Goal: Information Seeking & Learning: Learn about a topic

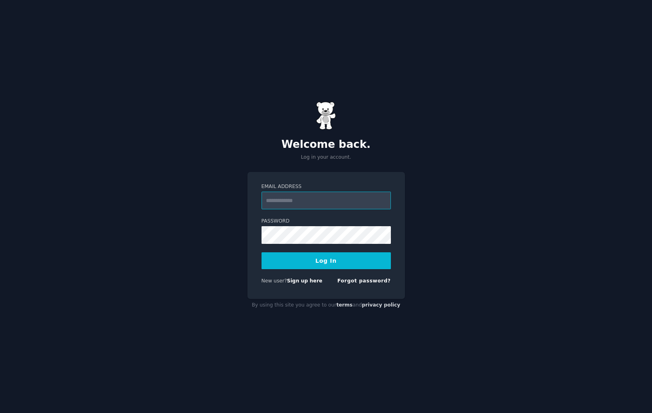
type input "**********"
click at [304, 261] on button "Log In" at bounding box center [326, 260] width 129 height 17
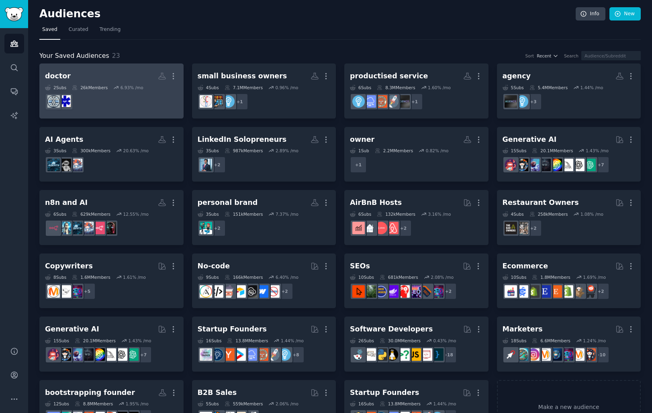
click at [89, 80] on h2 "doctor More" at bounding box center [111, 76] width 133 height 14
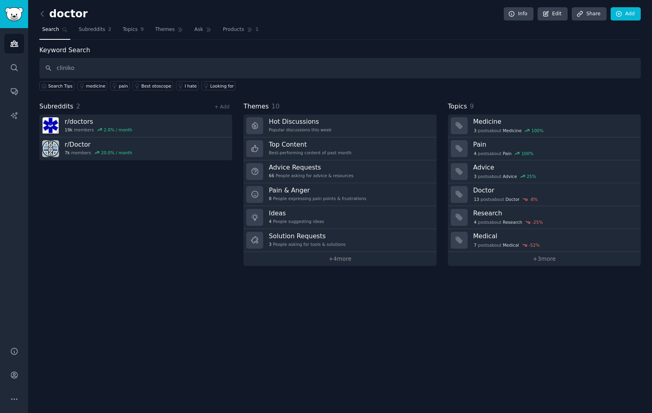
type input "cliniko"
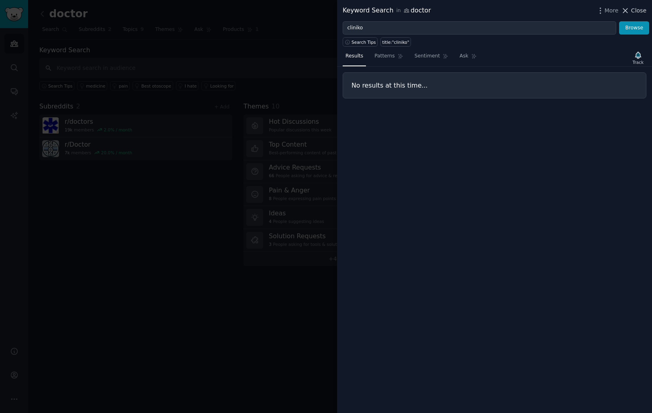
click at [640, 9] on span "Close" at bounding box center [638, 10] width 15 height 8
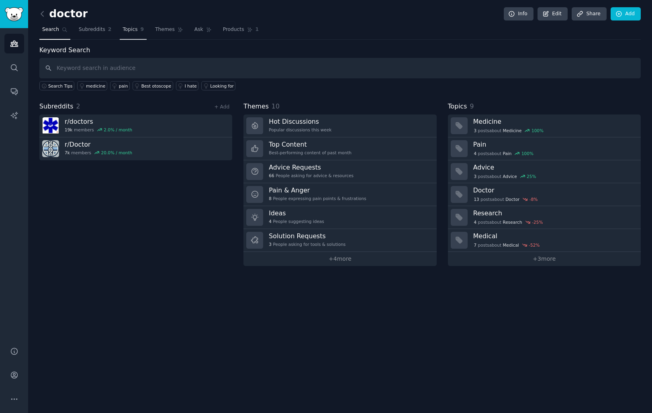
click at [138, 29] on link "Topics 9" at bounding box center [133, 31] width 27 height 16
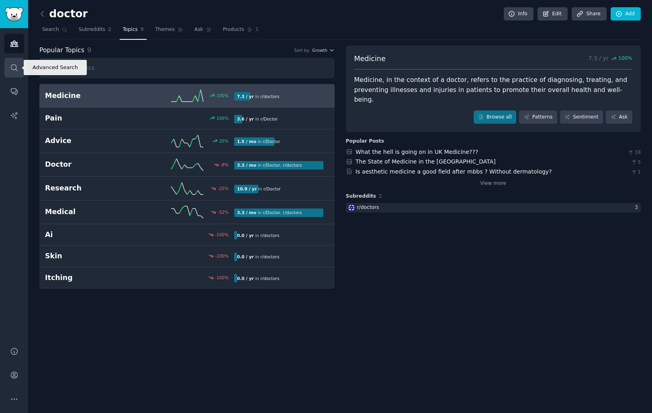
click at [10, 66] on icon "Sidebar" at bounding box center [14, 68] width 8 height 8
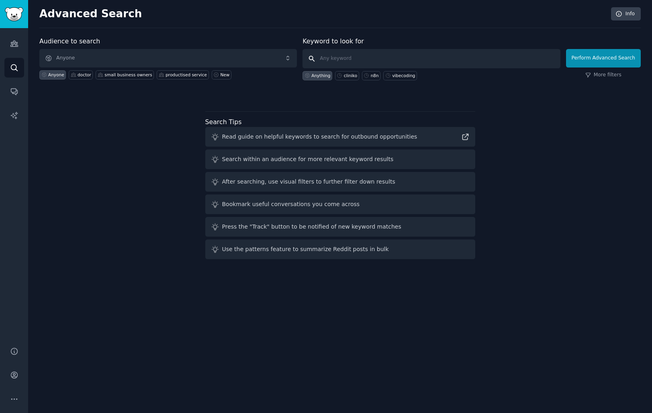
click at [337, 63] on input "text" at bounding box center [432, 58] width 258 height 19
type input "cliniko"
click at [615, 57] on button "Perform Advanced Search" at bounding box center [603, 58] width 75 height 18
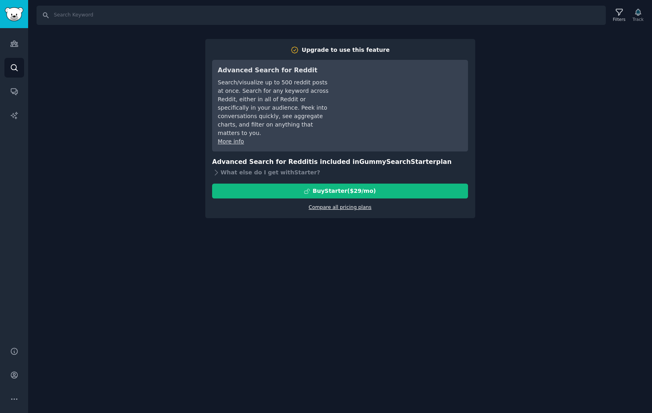
click at [332, 205] on link "Compare all pricing plans" at bounding box center [340, 208] width 63 height 6
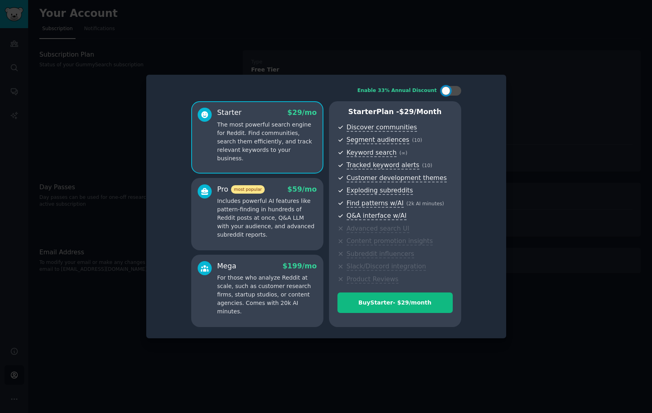
click at [537, 87] on div at bounding box center [326, 206] width 652 height 413
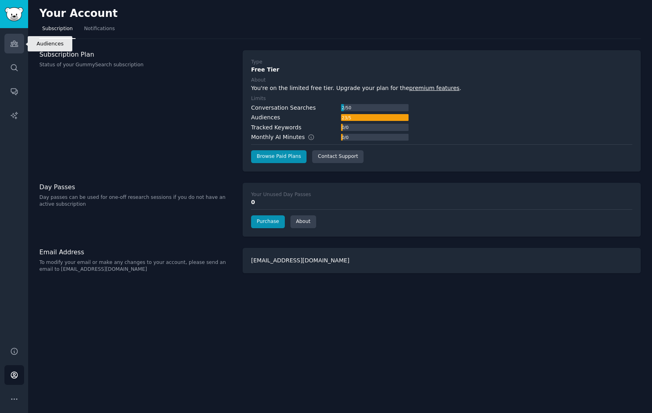
click at [10, 39] on link "Audiences" at bounding box center [14, 44] width 20 height 20
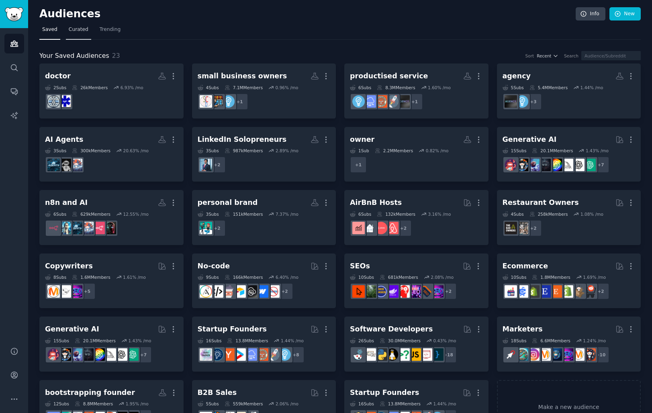
click at [84, 27] on span "Curated" at bounding box center [79, 29] width 20 height 7
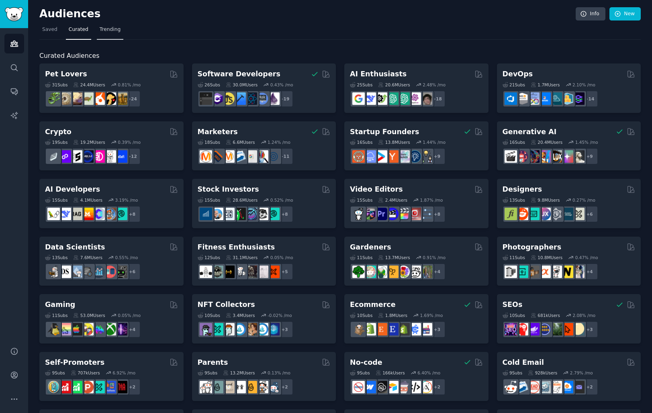
click at [101, 27] on span "Trending" at bounding box center [110, 29] width 21 height 7
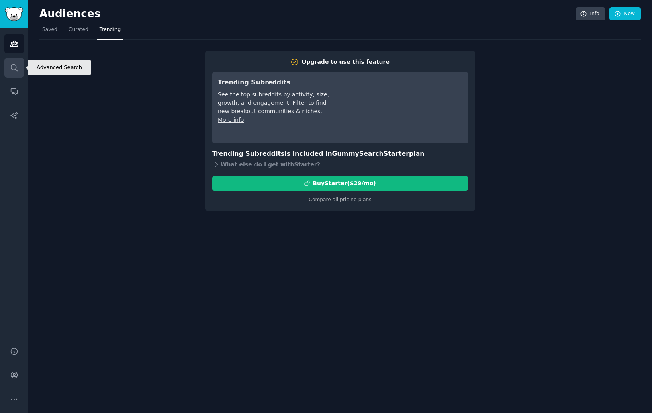
click at [15, 72] on link "Search" at bounding box center [14, 68] width 20 height 20
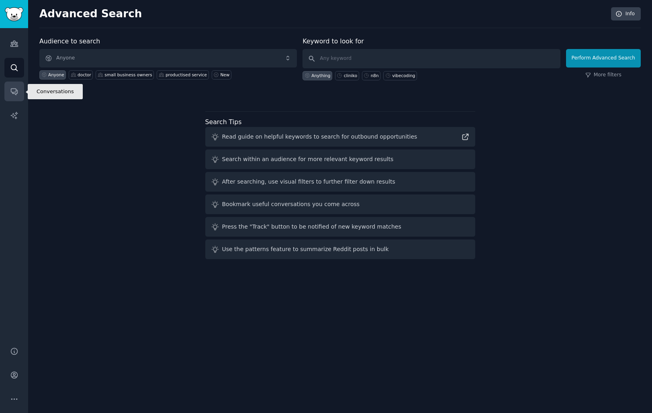
click at [13, 88] on icon "Sidebar" at bounding box center [14, 91] width 8 height 8
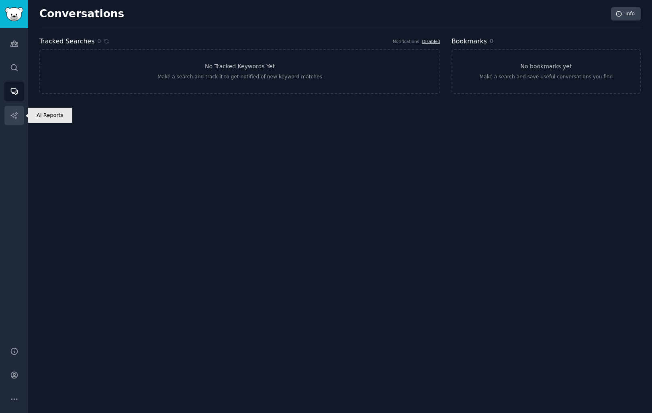
click at [20, 116] on link "AI Reports" at bounding box center [14, 116] width 20 height 20
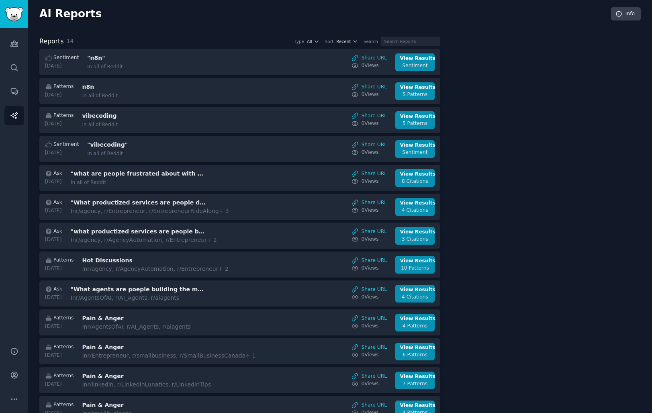
click at [474, 136] on div at bounding box center [546, 246] width 189 height 418
